Goal: Task Accomplishment & Management: Use online tool/utility

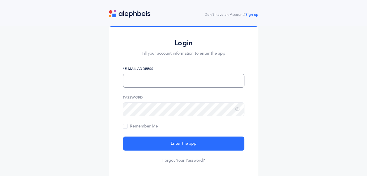
click at [143, 86] on input "text" at bounding box center [183, 80] width 121 height 14
type input "[EMAIL_ADDRESS][DOMAIN_NAME]"
click at [123, 136] on button "Enter the app" at bounding box center [183, 143] width 121 height 14
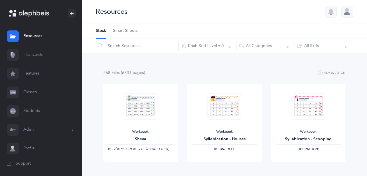
click at [42, 54] on link "Flashcards" at bounding box center [41, 54] width 82 height 19
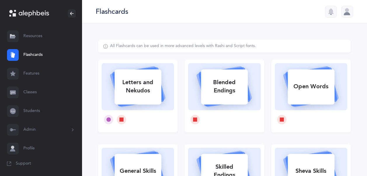
click at [158, 76] on div "Letters and Nekudos" at bounding box center [137, 86] width 47 height 23
select select
select select "single"
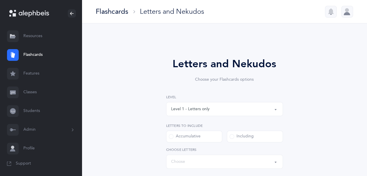
select select "27"
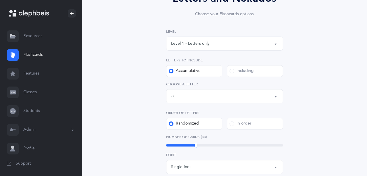
scroll to position [92, 0]
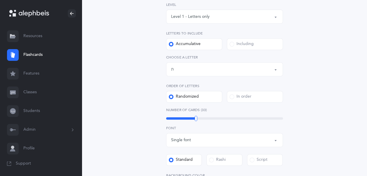
click at [194, 66] on div "Letters up until: ת" at bounding box center [224, 69] width 107 height 10
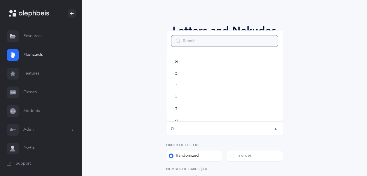
scroll to position [0, 0]
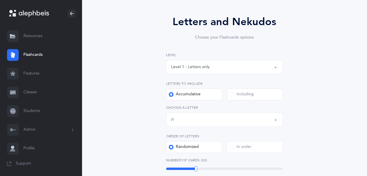
scroll to position [47, 0]
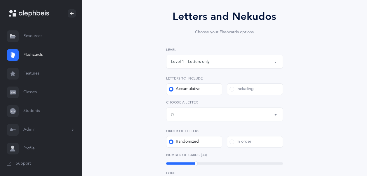
click at [232, 89] on span at bounding box center [231, 89] width 5 height 5
click at [0, 0] on input "Including" at bounding box center [0, 0] width 0 height 0
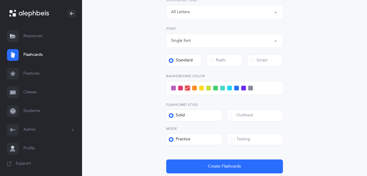
scroll to position [152, 0]
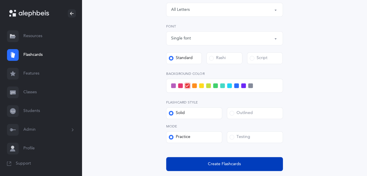
click at [206, 167] on button "Create Flashcards" at bounding box center [224, 164] width 117 height 14
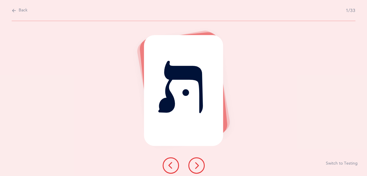
scroll to position [0, 0]
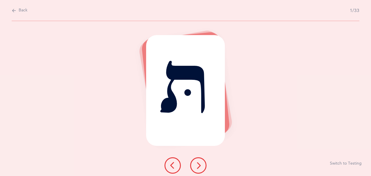
click at [15, 11] on icon at bounding box center [14, 10] width 5 height 6
select select "single"
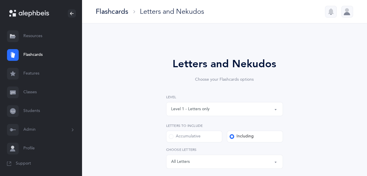
click at [180, 104] on div "Level 1 - Letters only" at bounding box center [224, 109] width 107 height 10
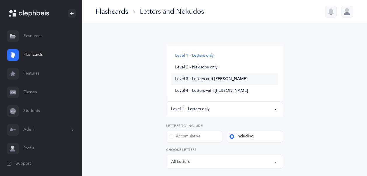
click at [197, 80] on span "Level 3 - Letters and [PERSON_NAME]" at bounding box center [211, 78] width 72 height 5
select select "3"
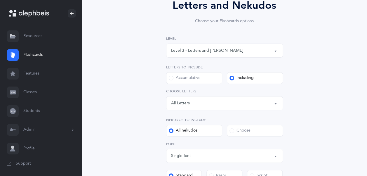
scroll to position [59, 0]
click at [241, 131] on div "Choose" at bounding box center [239, 130] width 21 height 6
click at [0, 0] on input "Choose" at bounding box center [0, 0] width 0 height 0
click at [181, 157] on div "Choose" at bounding box center [178, 155] width 14 height 6
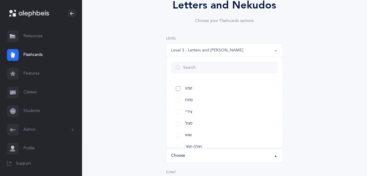
click at [185, 89] on span "קמץ" at bounding box center [188, 88] width 7 height 5
select select "28"
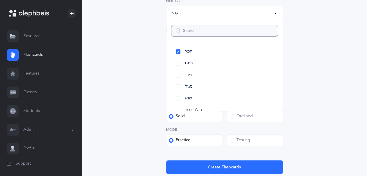
scroll to position [246, 0]
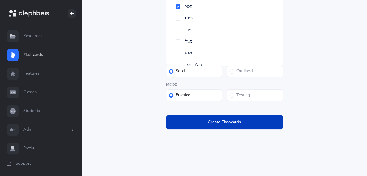
click at [187, 119] on button "Create Flashcards" at bounding box center [224, 122] width 117 height 14
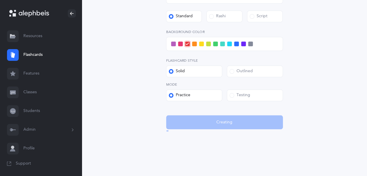
scroll to position [0, 0]
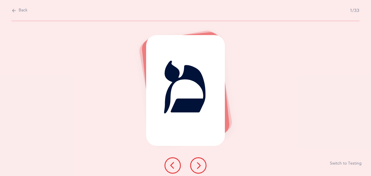
click at [110, 104] on div "מ Switch to Testing" at bounding box center [185, 98] width 371 height 155
click at [13, 10] on icon at bounding box center [14, 10] width 5 height 6
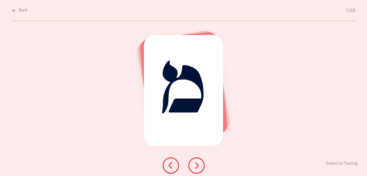
select select "3"
select select "single"
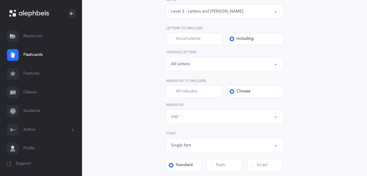
scroll to position [89, 0]
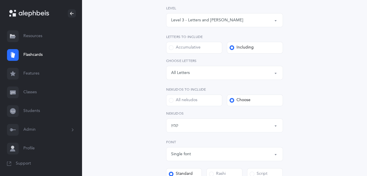
click at [197, 20] on div "Level 3 - Letters and [PERSON_NAME]" at bounding box center [207, 20] width 72 height 6
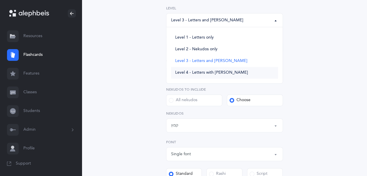
click at [195, 74] on span "Level 4 - Letters with [PERSON_NAME]" at bounding box center [211, 72] width 73 height 5
select select "4"
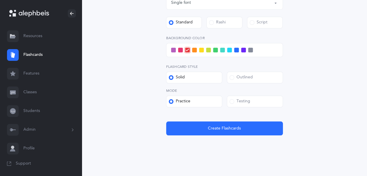
scroll to position [216, 0]
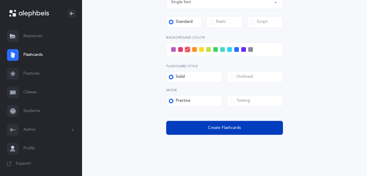
click at [202, 126] on button "Create Flashcards" at bounding box center [224, 127] width 117 height 14
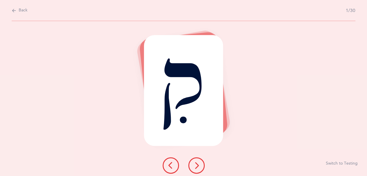
scroll to position [0, 0]
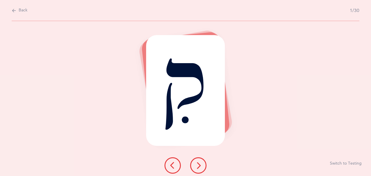
click at [23, 9] on span "Back" at bounding box center [23, 11] width 9 height 6
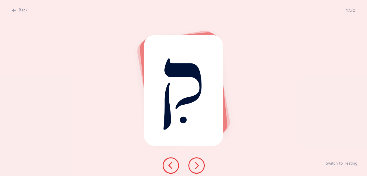
select select "4"
select select "single"
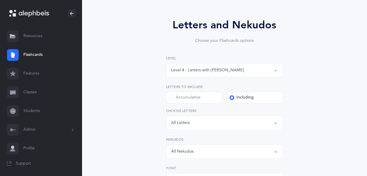
scroll to position [49, 0]
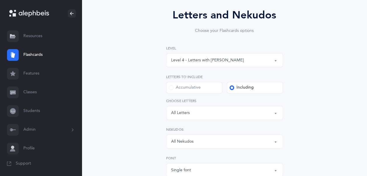
click at [184, 138] on div "All Nekudos" at bounding box center [224, 141] width 107 height 10
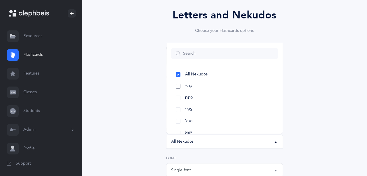
click at [178, 83] on link "קמץ" at bounding box center [224, 86] width 107 height 12
select select "28"
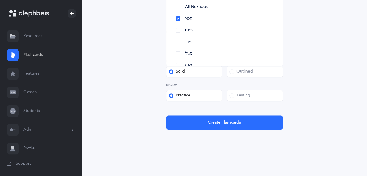
scroll to position [222, 0]
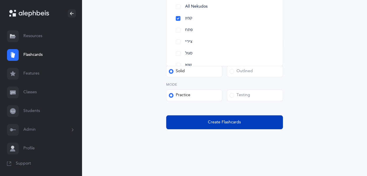
click at [192, 122] on button "Create Flashcards" at bounding box center [224, 122] width 117 height 14
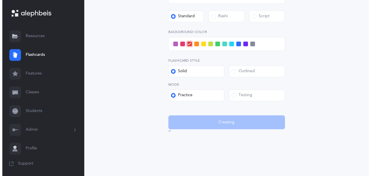
scroll to position [0, 0]
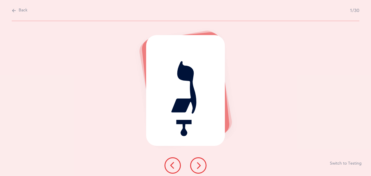
click at [197, 164] on icon at bounding box center [198, 165] width 7 height 7
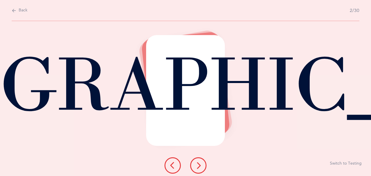
click at [198, 164] on icon at bounding box center [198, 165] width 7 height 7
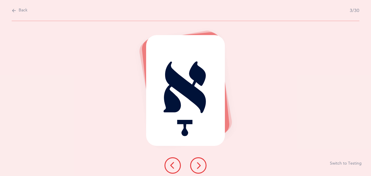
click at [197, 162] on icon at bounding box center [198, 165] width 7 height 7
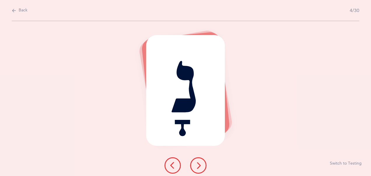
click at [197, 163] on icon at bounding box center [198, 165] width 7 height 7
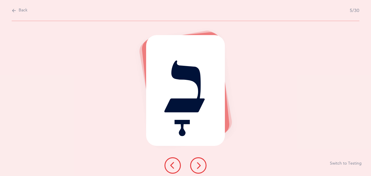
click at [196, 161] on button at bounding box center [198, 165] width 16 height 16
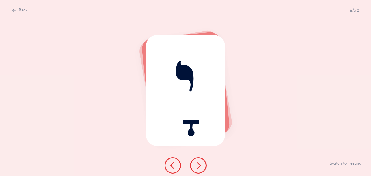
click at [202, 165] on button at bounding box center [198, 165] width 16 height 16
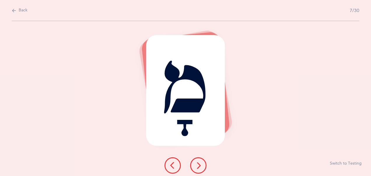
click at [197, 162] on icon at bounding box center [198, 165] width 7 height 7
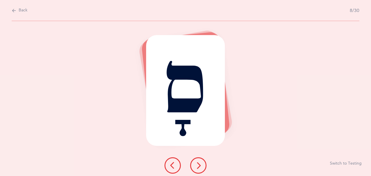
click at [198, 163] on icon at bounding box center [198, 165] width 7 height 7
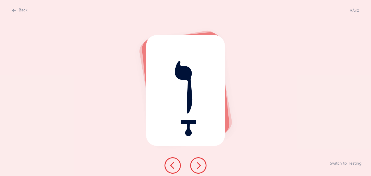
click at [196, 163] on icon at bounding box center [198, 165] width 7 height 7
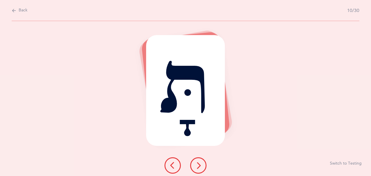
click at [198, 162] on icon at bounding box center [198, 165] width 7 height 7
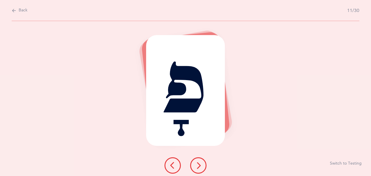
click at [196, 162] on icon at bounding box center [198, 165] width 7 height 7
click at [194, 164] on button at bounding box center [198, 165] width 16 height 16
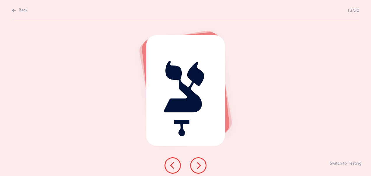
click at [195, 164] on icon at bounding box center [198, 165] width 7 height 7
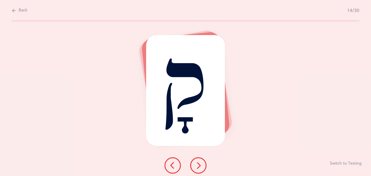
click at [197, 164] on icon at bounding box center [198, 165] width 7 height 7
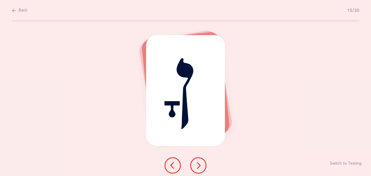
click at [197, 165] on icon at bounding box center [198, 165] width 7 height 7
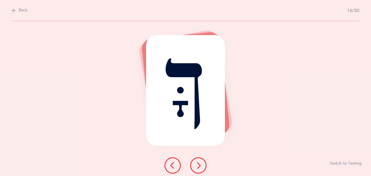
click at [198, 168] on icon at bounding box center [198, 165] width 7 height 7
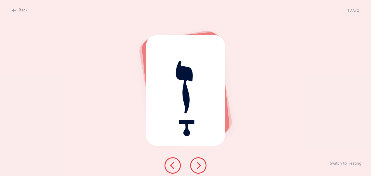
click at [195, 161] on button at bounding box center [198, 165] width 16 height 16
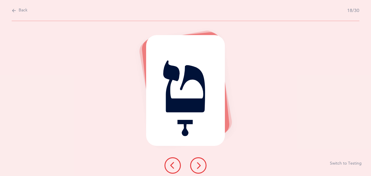
click at [195, 163] on button at bounding box center [198, 165] width 16 height 16
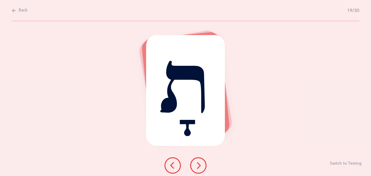
click at [196, 163] on icon at bounding box center [198, 165] width 7 height 7
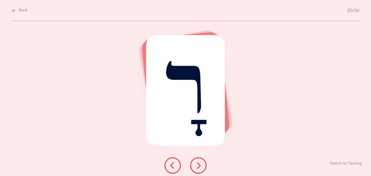
click at [199, 166] on icon at bounding box center [198, 165] width 7 height 7
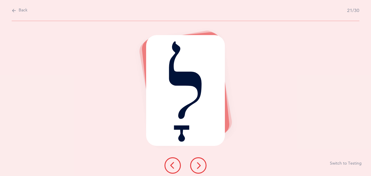
click at [194, 164] on button at bounding box center [198, 165] width 16 height 16
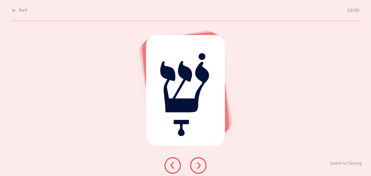
click at [194, 162] on button at bounding box center [198, 165] width 16 height 16
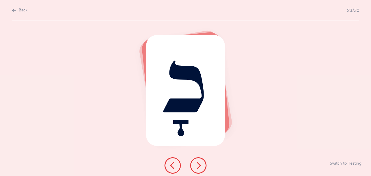
click at [197, 162] on icon at bounding box center [198, 165] width 7 height 7
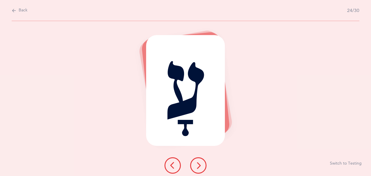
click at [198, 164] on icon at bounding box center [198, 165] width 7 height 7
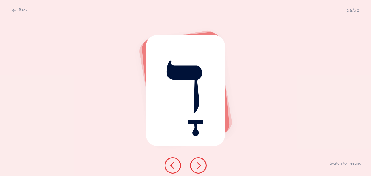
click at [199, 164] on icon at bounding box center [198, 165] width 7 height 7
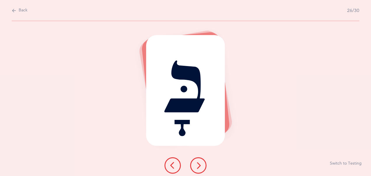
click at [198, 166] on icon at bounding box center [198, 165] width 7 height 7
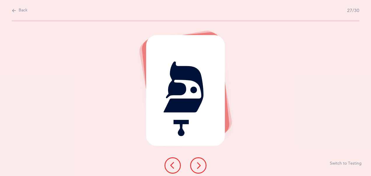
click at [196, 162] on icon at bounding box center [198, 165] width 7 height 7
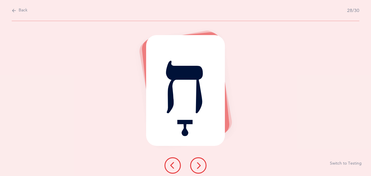
click at [196, 164] on icon at bounding box center [198, 165] width 7 height 7
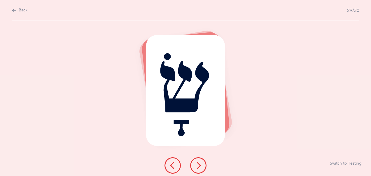
click at [198, 163] on icon at bounding box center [198, 165] width 7 height 7
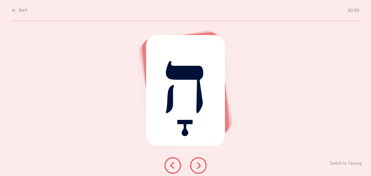
click at [197, 165] on icon at bounding box center [198, 165] width 7 height 7
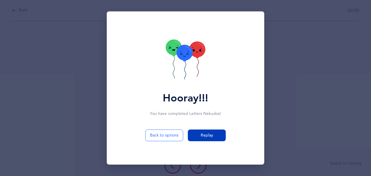
click at [198, 136] on button "Replay" at bounding box center [207, 135] width 38 height 12
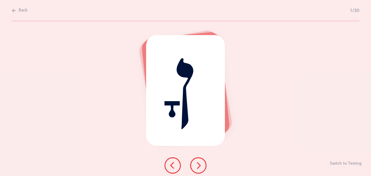
click at [197, 163] on icon at bounding box center [198, 165] width 7 height 7
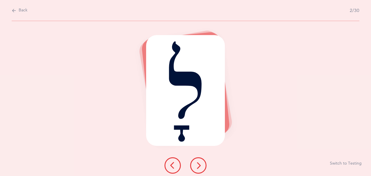
click at [195, 162] on icon at bounding box center [198, 165] width 7 height 7
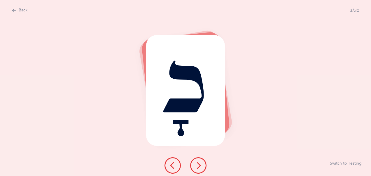
click at [197, 163] on icon at bounding box center [198, 165] width 7 height 7
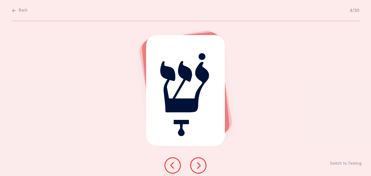
click at [197, 163] on icon at bounding box center [198, 165] width 7 height 7
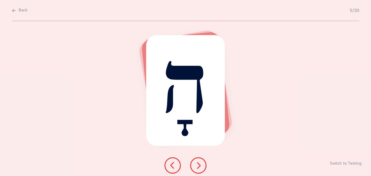
click at [197, 160] on button at bounding box center [198, 165] width 16 height 16
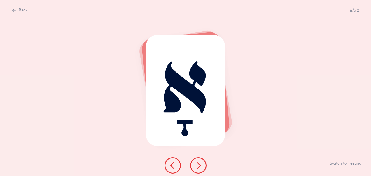
click at [197, 164] on icon at bounding box center [198, 165] width 7 height 7
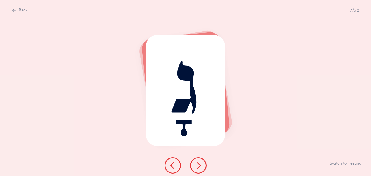
click at [197, 163] on icon at bounding box center [198, 165] width 7 height 7
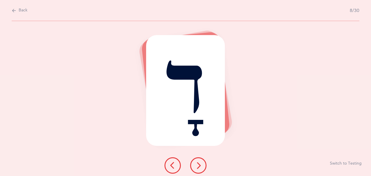
click at [197, 165] on icon at bounding box center [198, 165] width 7 height 7
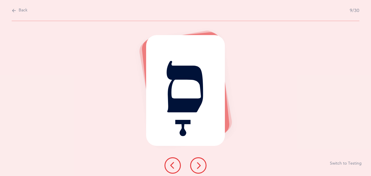
click at [197, 163] on icon at bounding box center [198, 165] width 7 height 7
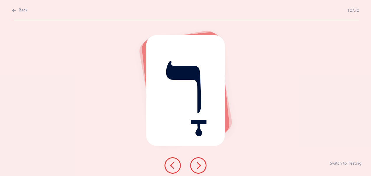
click at [198, 164] on icon at bounding box center [198, 165] width 7 height 7
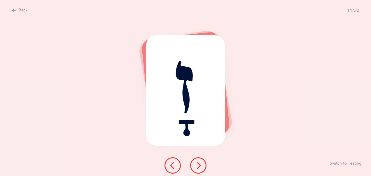
click at [195, 164] on icon at bounding box center [198, 165] width 7 height 7
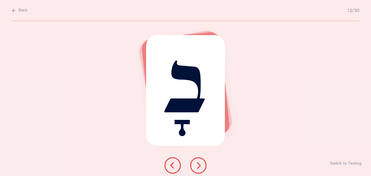
click at [195, 164] on icon at bounding box center [198, 165] width 7 height 7
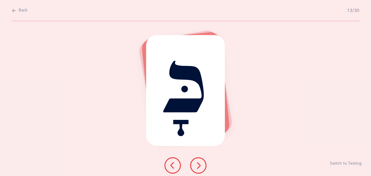
click at [195, 162] on button at bounding box center [198, 165] width 16 height 16
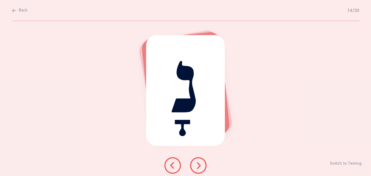
click at [193, 164] on button at bounding box center [198, 165] width 16 height 16
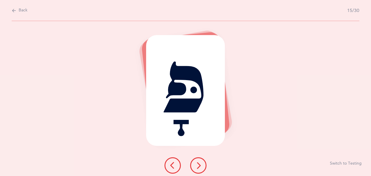
click at [196, 166] on icon at bounding box center [198, 165] width 7 height 7
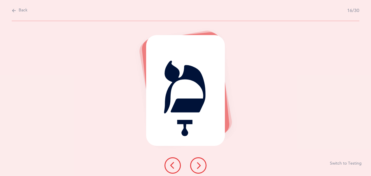
click at [193, 162] on button at bounding box center [198, 165] width 16 height 16
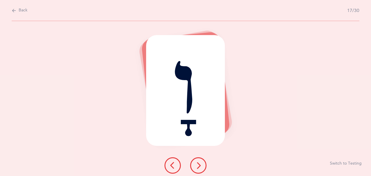
click at [195, 165] on icon at bounding box center [198, 165] width 7 height 7
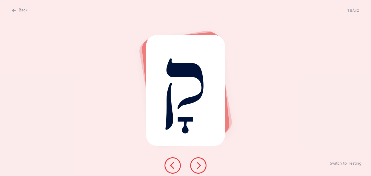
click at [191, 163] on button at bounding box center [198, 165] width 16 height 16
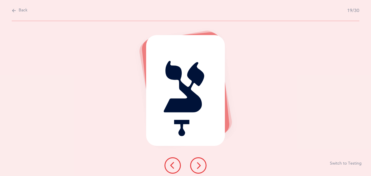
click at [195, 164] on icon at bounding box center [198, 165] width 7 height 7
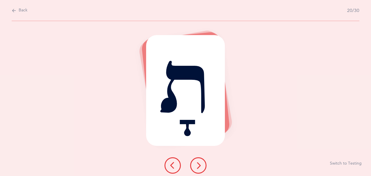
click at [199, 163] on icon at bounding box center [198, 165] width 7 height 7
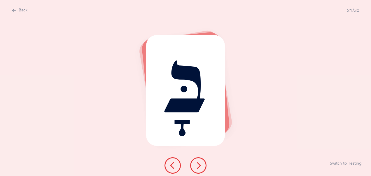
click at [199, 164] on icon at bounding box center [198, 165] width 7 height 7
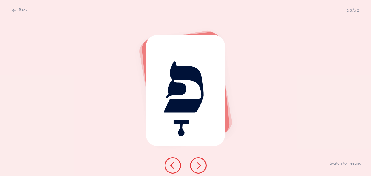
click at [198, 167] on icon at bounding box center [198, 165] width 7 height 7
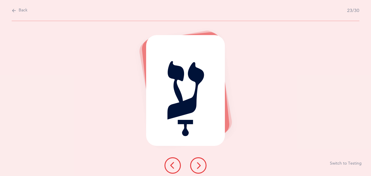
click at [196, 165] on icon at bounding box center [198, 165] width 7 height 7
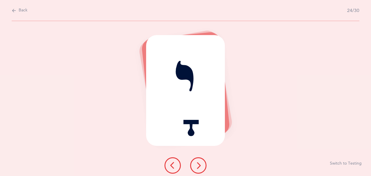
click at [197, 164] on icon at bounding box center [198, 165] width 7 height 7
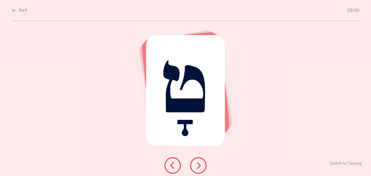
click at [197, 164] on icon at bounding box center [198, 165] width 7 height 7
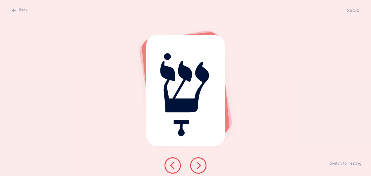
click at [199, 166] on icon at bounding box center [198, 165] width 7 height 7
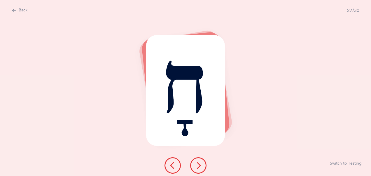
click at [198, 162] on icon at bounding box center [198, 165] width 7 height 7
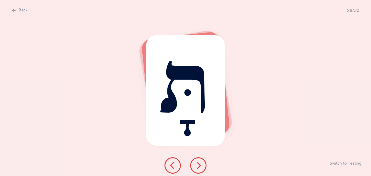
click at [198, 165] on icon at bounding box center [198, 165] width 7 height 7
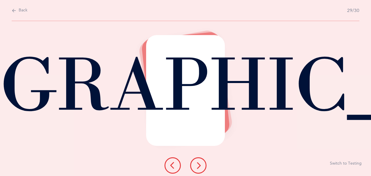
click at [198, 168] on icon at bounding box center [198, 165] width 7 height 7
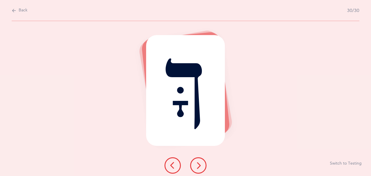
click at [196, 164] on icon at bounding box center [198, 165] width 7 height 7
